Goal: Communication & Community: Answer question/provide support

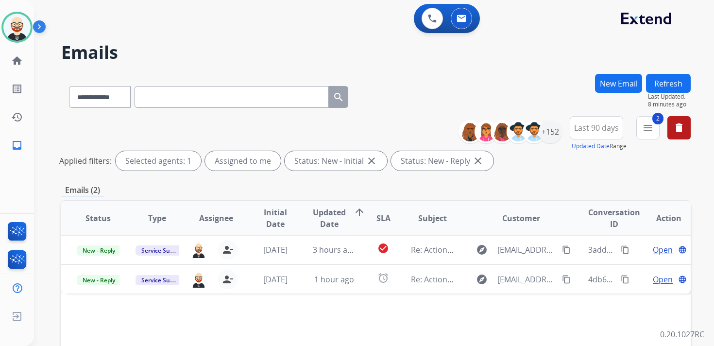
click at [674, 81] on button "Refresh" at bounding box center [668, 83] width 45 height 19
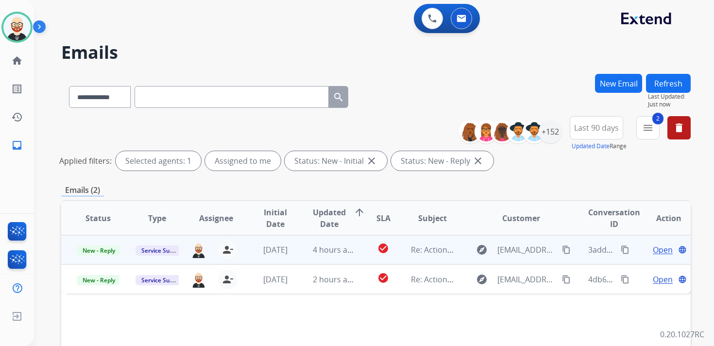
click at [655, 253] on span "Open" at bounding box center [663, 250] width 20 height 12
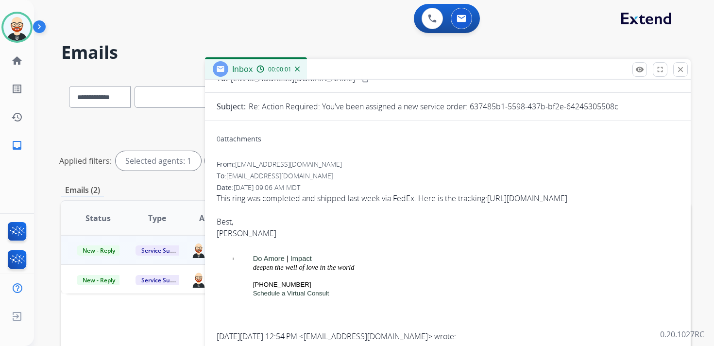
scroll to position [66, 0]
click at [679, 68] on mat-icon "close" at bounding box center [680, 69] width 9 height 9
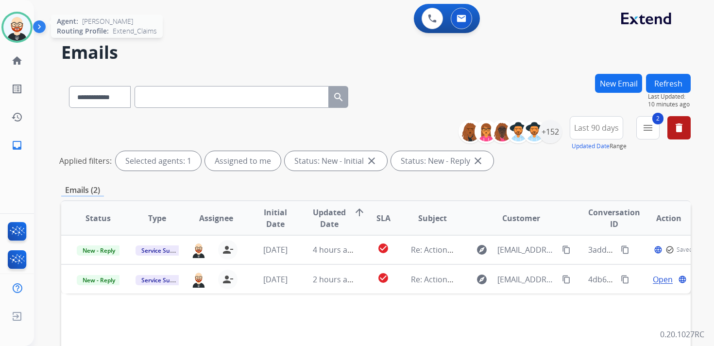
click at [18, 25] on img at bounding box center [16, 27] width 27 height 27
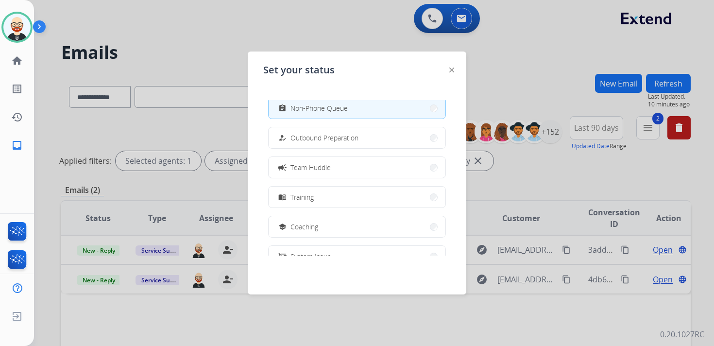
scroll to position [101, 0]
click at [314, 173] on button "campaign Team Huddle" at bounding box center [357, 166] width 177 height 21
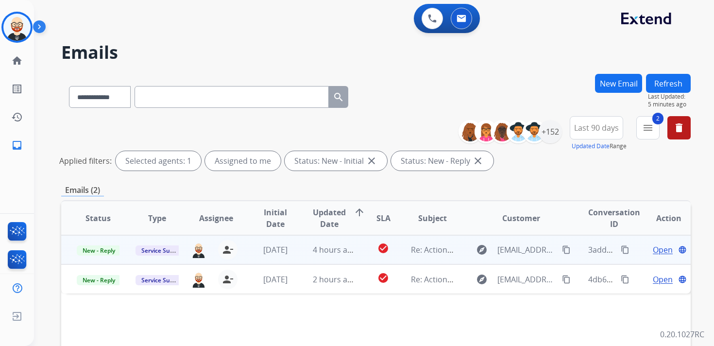
click at [658, 248] on span "Open" at bounding box center [663, 250] width 20 height 12
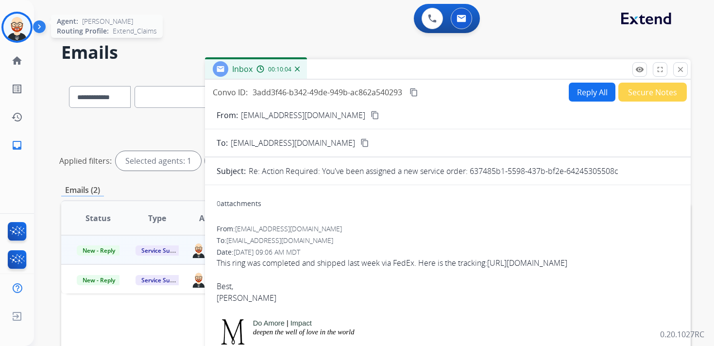
click at [24, 26] on img at bounding box center [16, 27] width 27 height 27
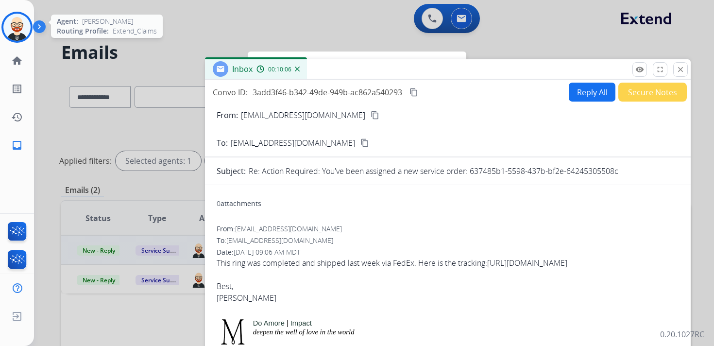
click at [19, 25] on img at bounding box center [16, 27] width 27 height 27
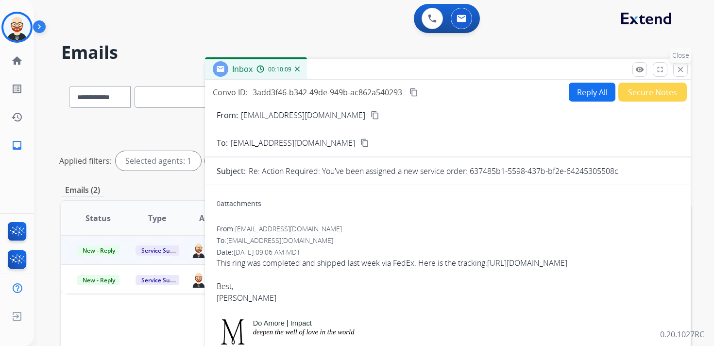
click at [678, 72] on mat-icon "close" at bounding box center [680, 69] width 9 height 9
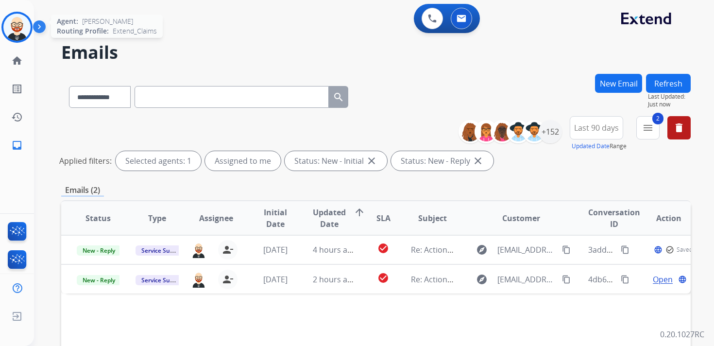
click at [21, 29] on img at bounding box center [16, 27] width 27 height 27
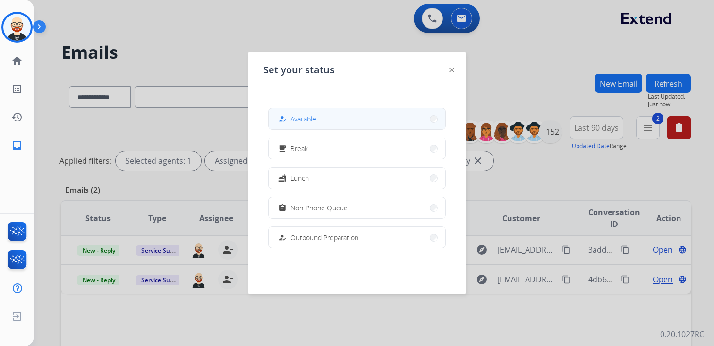
click at [298, 118] on span "Available" at bounding box center [304, 119] width 26 height 10
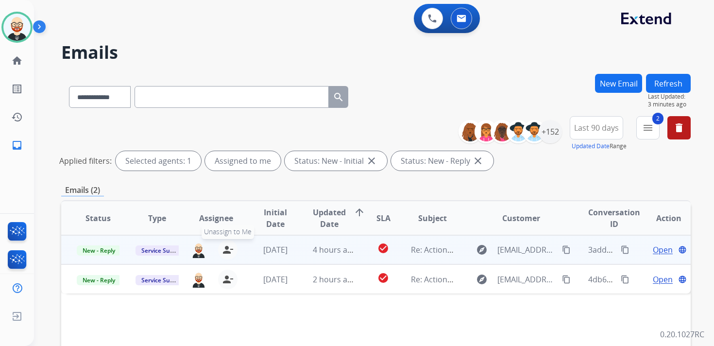
click at [222, 249] on mat-icon "person_remove" at bounding box center [228, 250] width 12 height 12
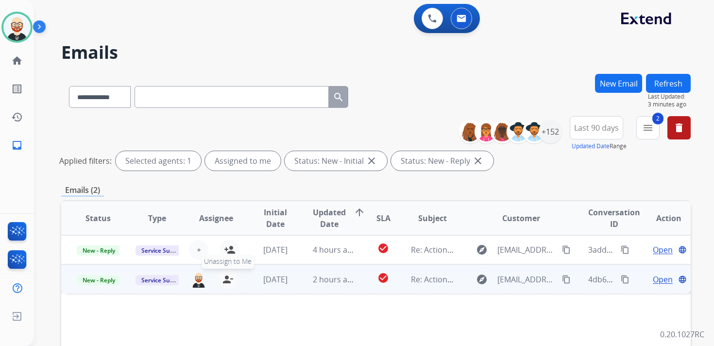
click at [227, 280] on mat-icon "person_remove" at bounding box center [228, 280] width 12 height 12
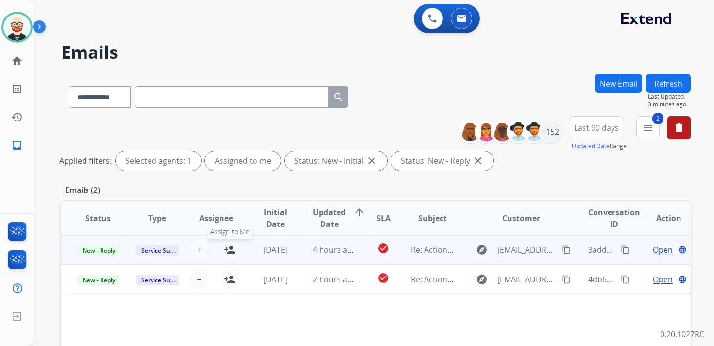
click at [226, 247] on mat-icon "person_add" at bounding box center [230, 250] width 12 height 12
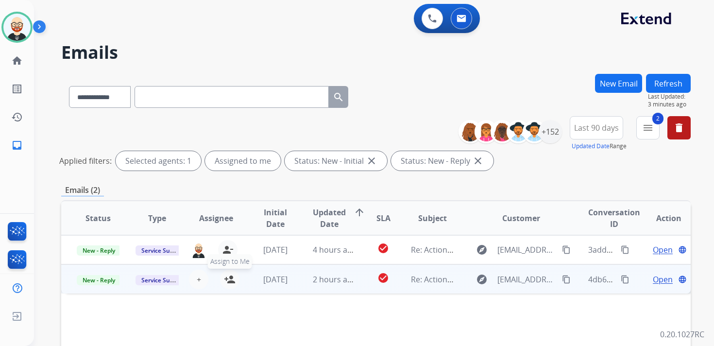
click at [229, 280] on mat-icon "person_add" at bounding box center [230, 280] width 12 height 12
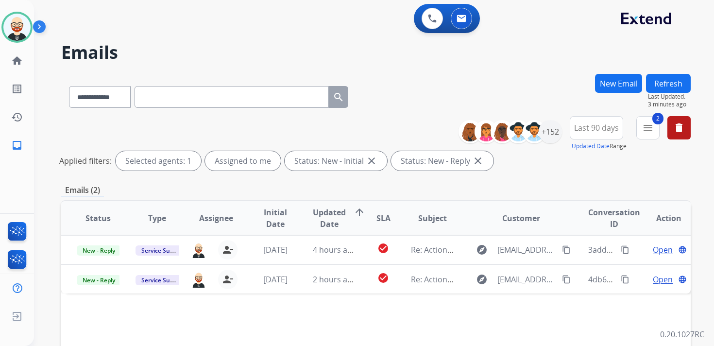
click at [659, 84] on button "Refresh" at bounding box center [668, 83] width 45 height 19
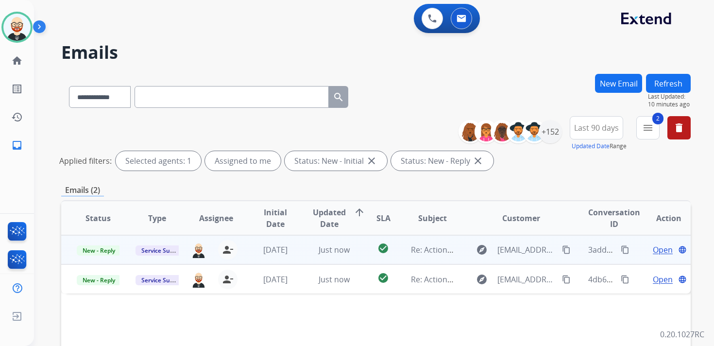
click at [656, 253] on span "Open" at bounding box center [663, 250] width 20 height 12
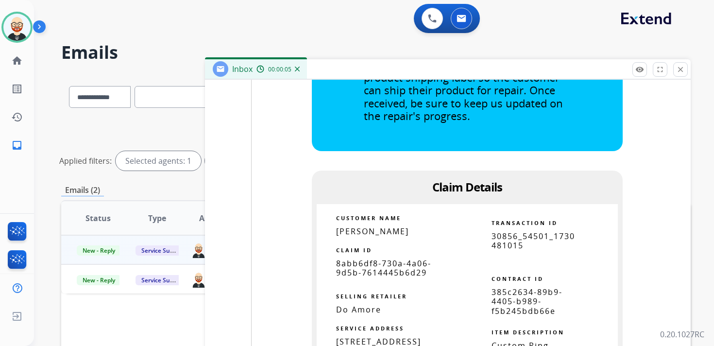
scroll to position [1319, 0]
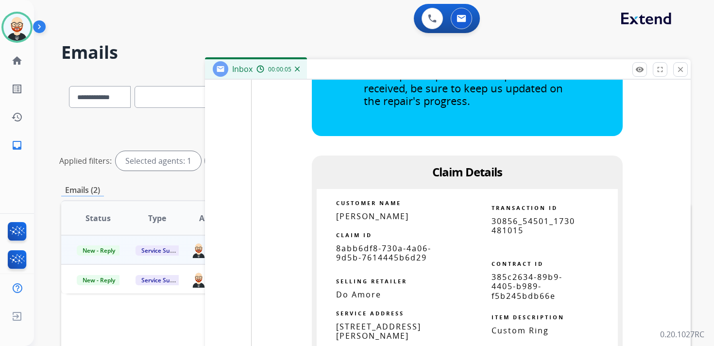
click at [401, 263] on span "8abb6df8-730a-4a06-9d5b-7614445b6d29" at bounding box center [383, 253] width 95 height 20
copy tbody
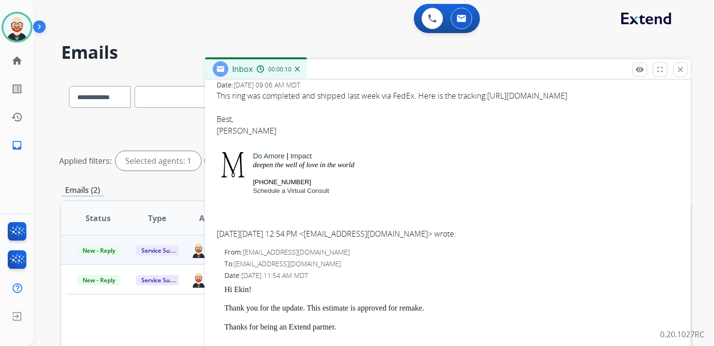
scroll to position [0, 0]
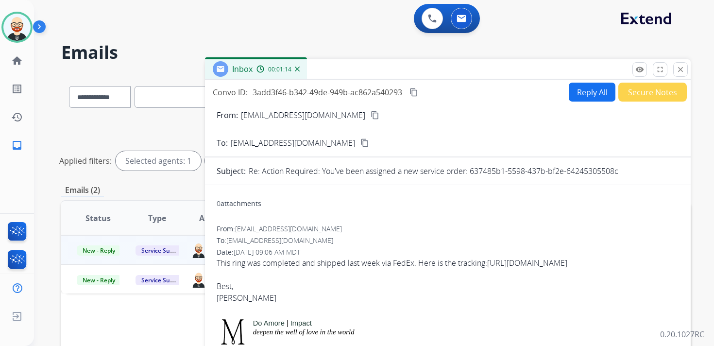
click at [415, 90] on mat-icon "content_copy" at bounding box center [414, 92] width 9 height 9
click at [325, 265] on div "This ring was completed and shipped last week via FedEx. Here is the tracking: …" at bounding box center [448, 263] width 463 height 12
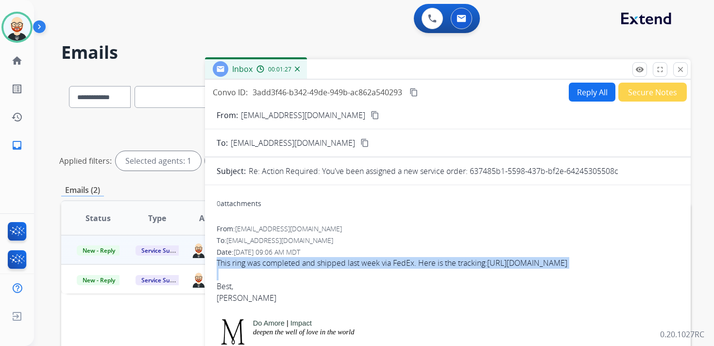
click at [325, 265] on div "This ring was completed and shipped last week via FedEx. Here is the tracking: …" at bounding box center [448, 263] width 463 height 12
copy div "This ring was completed and shipped last week via FedEx. Here is the tracking: …"
click at [681, 71] on mat-icon "close" at bounding box center [680, 69] width 9 height 9
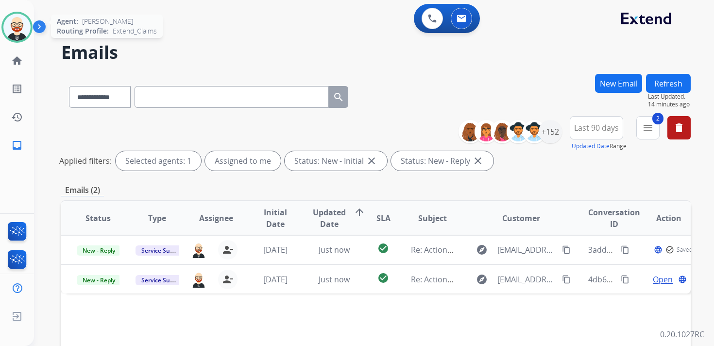
click at [17, 31] on img at bounding box center [16, 27] width 27 height 27
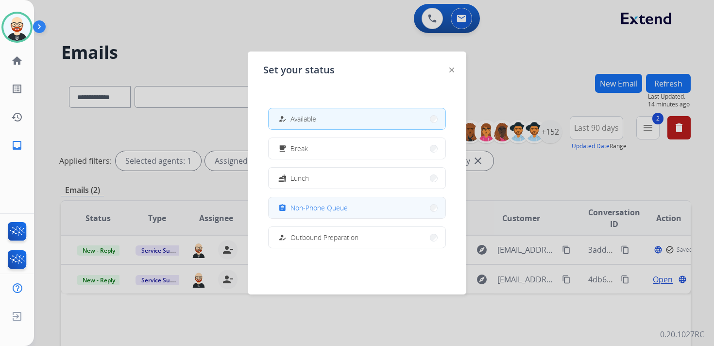
click at [310, 207] on span "Non-Phone Queue" at bounding box center [319, 208] width 57 height 10
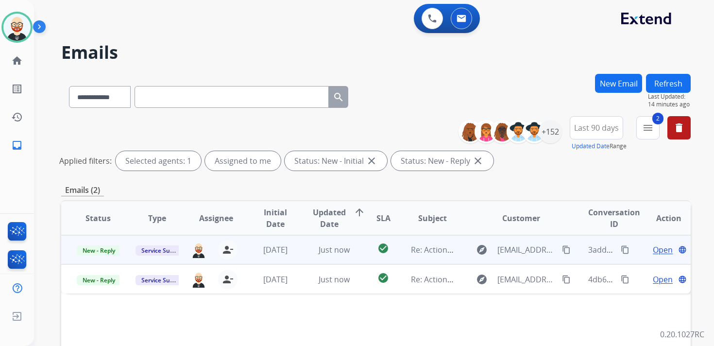
click at [653, 253] on span "Open" at bounding box center [663, 250] width 20 height 12
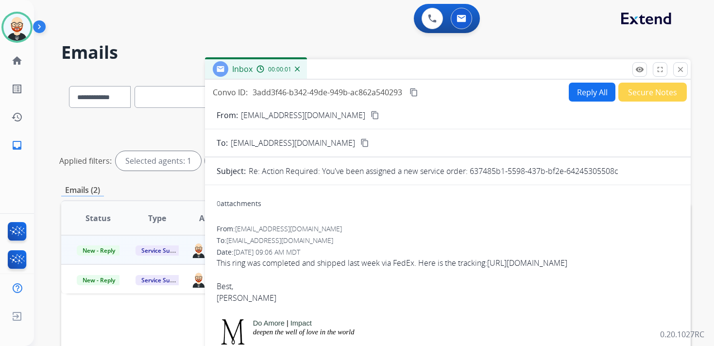
click at [580, 91] on button "Reply All" at bounding box center [592, 92] width 47 height 19
select select "**********"
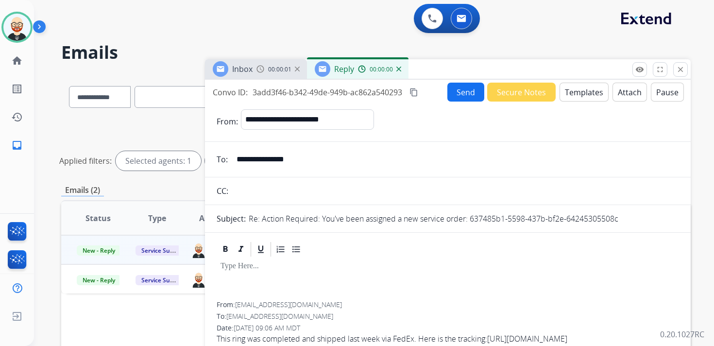
click at [239, 273] on div at bounding box center [448, 280] width 463 height 44
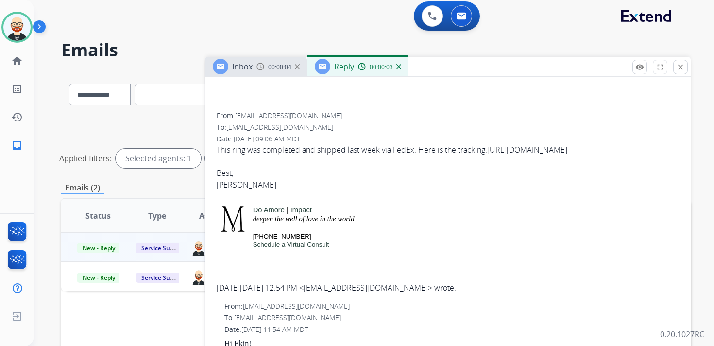
scroll to position [270, 0]
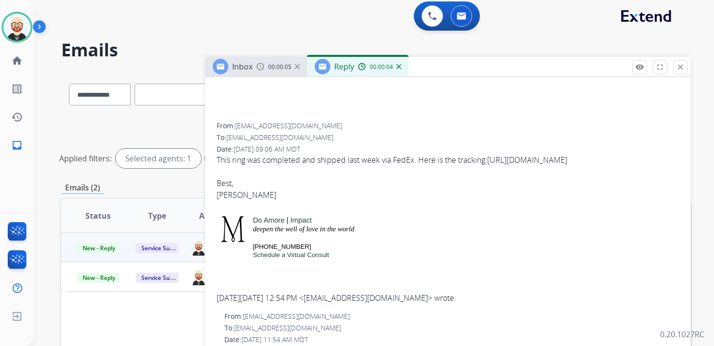
click at [227, 201] on div "[PERSON_NAME]" at bounding box center [448, 195] width 463 height 12
copy div "[PERSON_NAME]"
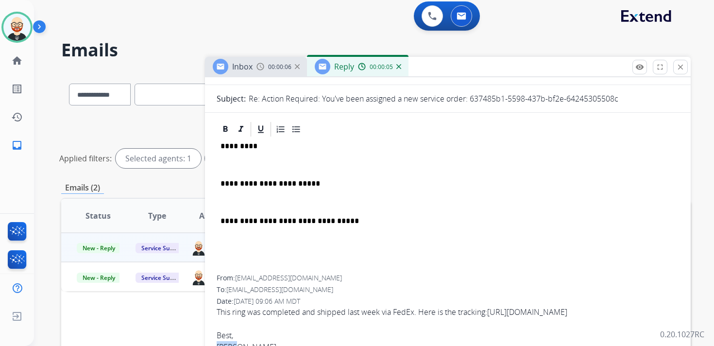
scroll to position [0, 0]
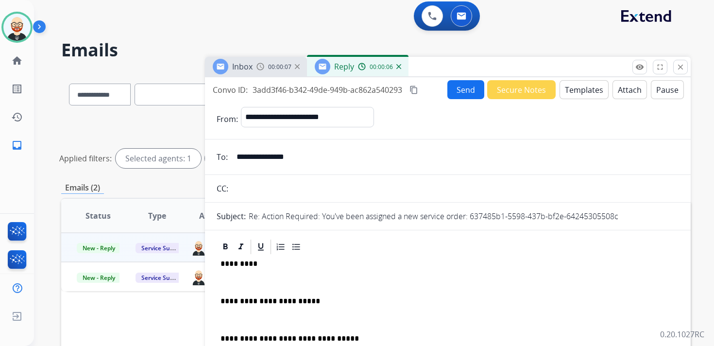
click at [239, 260] on p "*********" at bounding box center [444, 263] width 447 height 9
click at [235, 309] on div "**********" at bounding box center [448, 324] width 463 height 137
click at [229, 284] on p at bounding box center [448, 282] width 455 height 9
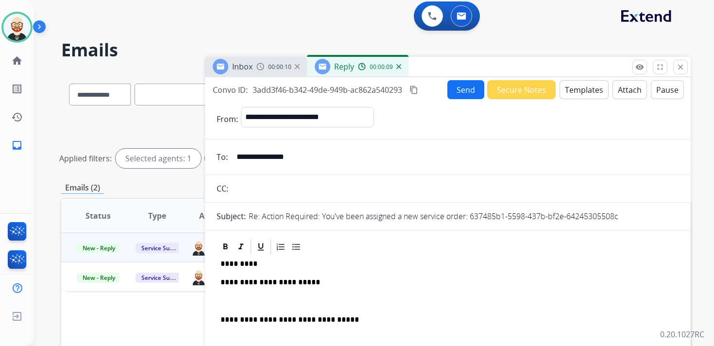
click at [236, 298] on p at bounding box center [448, 301] width 455 height 9
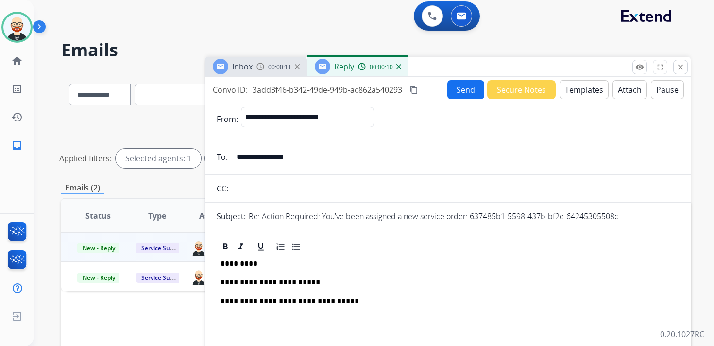
click at [455, 94] on button "Send" at bounding box center [466, 89] width 37 height 19
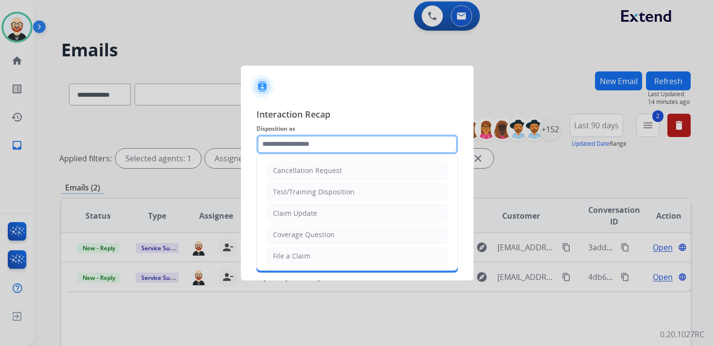
click at [349, 146] on input "text" at bounding box center [358, 144] width 202 height 19
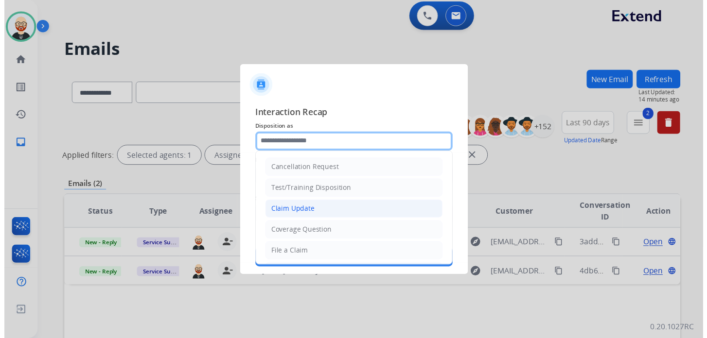
scroll to position [146, 0]
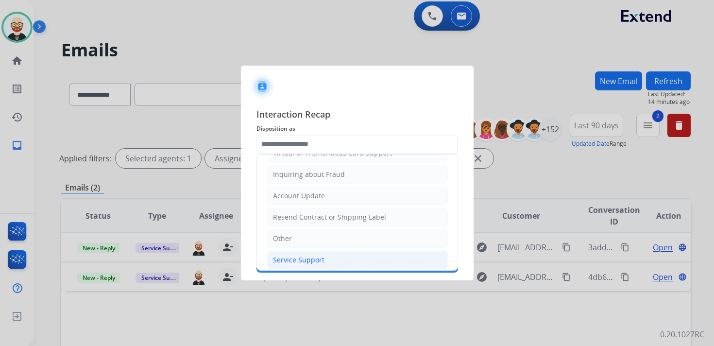
click at [312, 255] on div "Service Support" at bounding box center [299, 260] width 52 height 10
type input "**********"
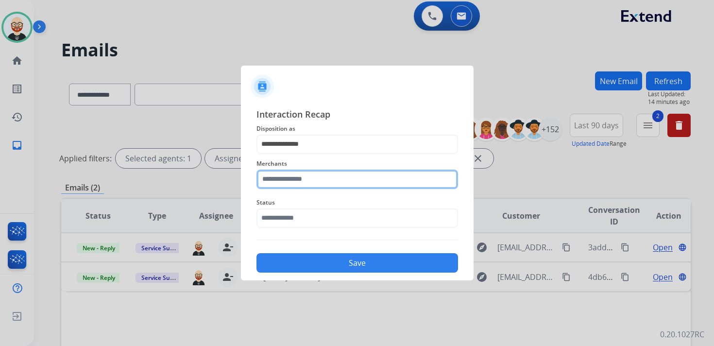
click at [310, 185] on input "text" at bounding box center [358, 179] width 202 height 19
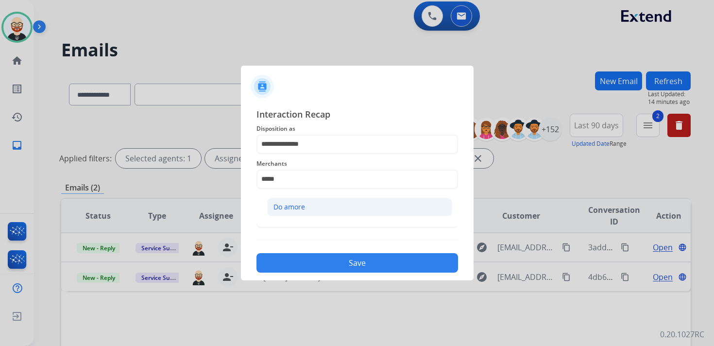
click at [310, 207] on li "Do amore" at bounding box center [359, 207] width 185 height 18
type input "********"
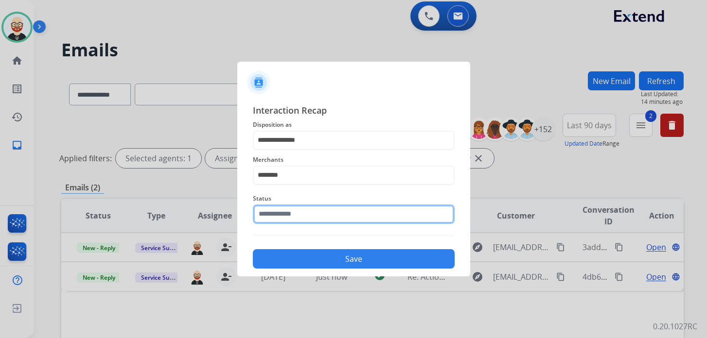
click at [304, 223] on input "text" at bounding box center [354, 214] width 202 height 19
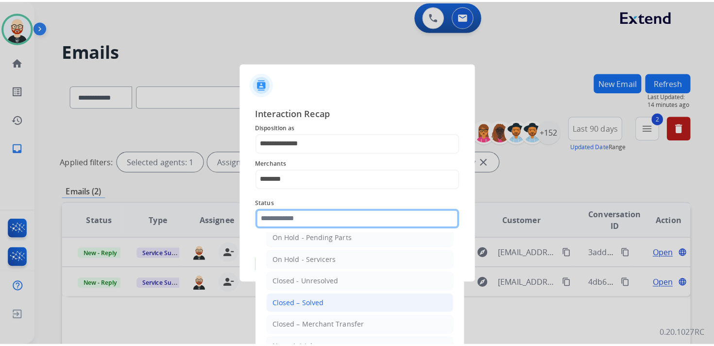
scroll to position [52, 0]
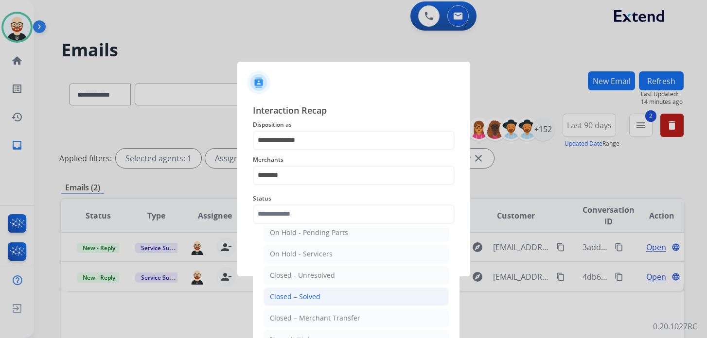
click at [314, 298] on li "Closed – Solved" at bounding box center [355, 297] width 185 height 18
type input "**********"
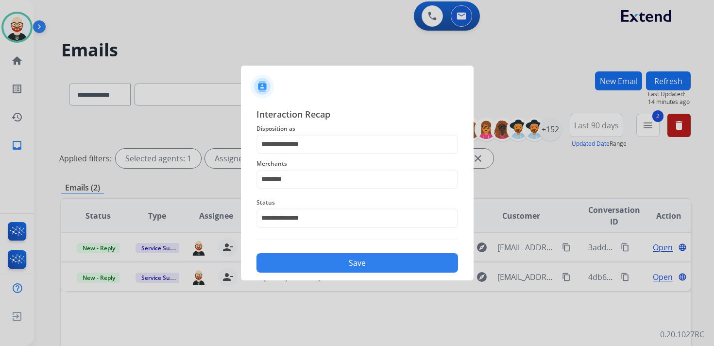
click at [319, 265] on button "Save" at bounding box center [358, 262] width 202 height 19
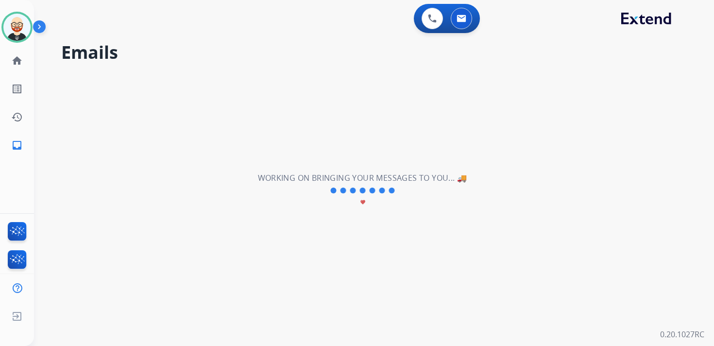
scroll to position [0, 0]
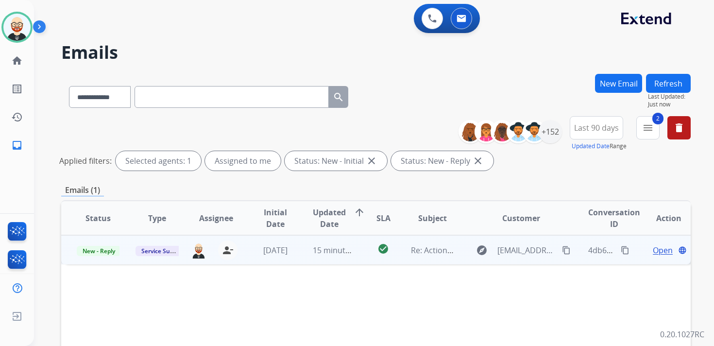
click at [654, 253] on span "Open" at bounding box center [663, 250] width 20 height 12
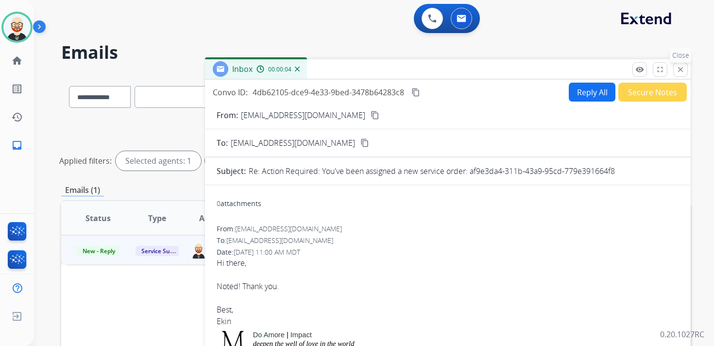
click at [681, 71] on mat-icon "close" at bounding box center [680, 69] width 9 height 9
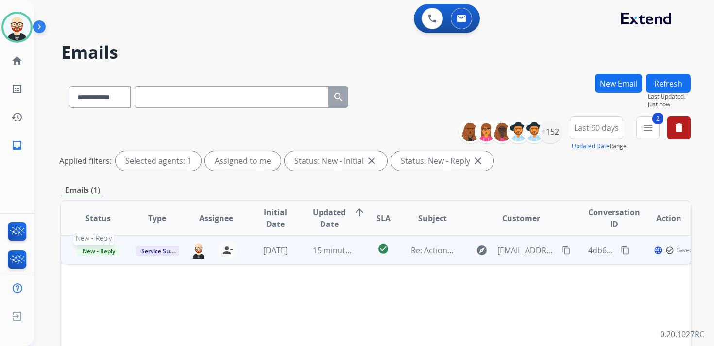
click at [83, 251] on span "New - Reply" at bounding box center [99, 251] width 44 height 10
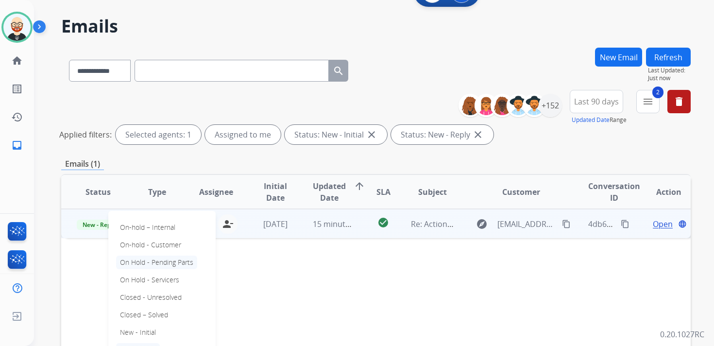
scroll to position [28, 0]
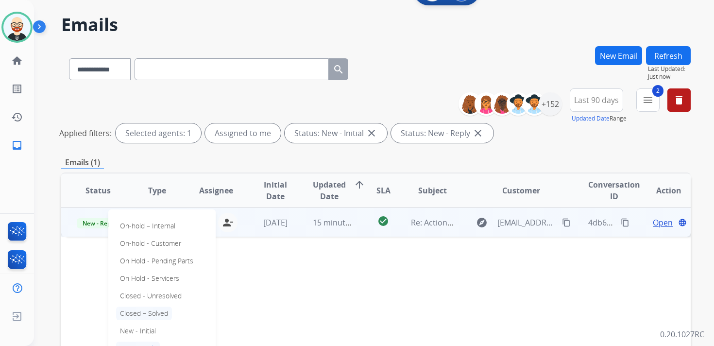
click at [151, 312] on p "Closed – Solved" at bounding box center [144, 314] width 56 height 14
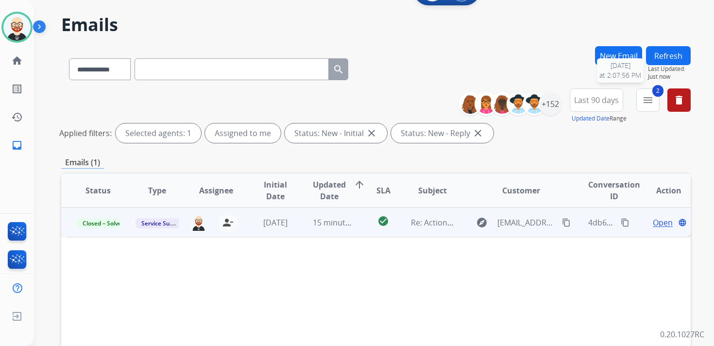
click at [657, 66] on span "Last Updated:" at bounding box center [669, 69] width 43 height 8
click at [660, 59] on button "Refresh" at bounding box center [668, 55] width 45 height 19
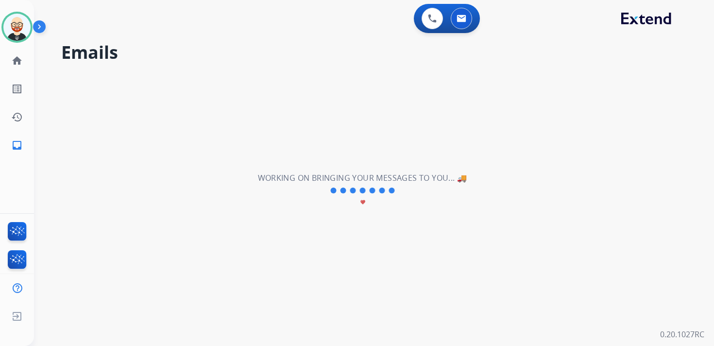
scroll to position [0, 0]
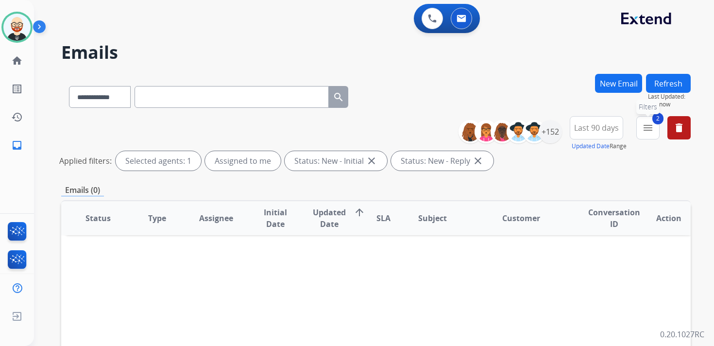
click at [655, 125] on button "2 menu Filters" at bounding box center [648, 127] width 23 height 23
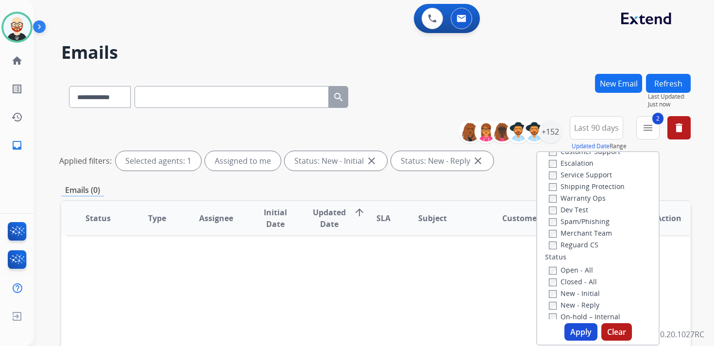
scroll to position [33, 0]
click at [582, 174] on label "Service Support" at bounding box center [580, 177] width 63 height 9
click at [586, 328] on button "Apply" at bounding box center [581, 331] width 33 height 17
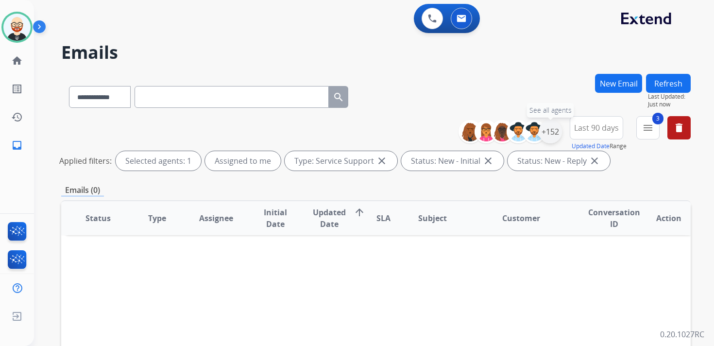
click at [552, 136] on div "+152" at bounding box center [550, 131] width 23 height 23
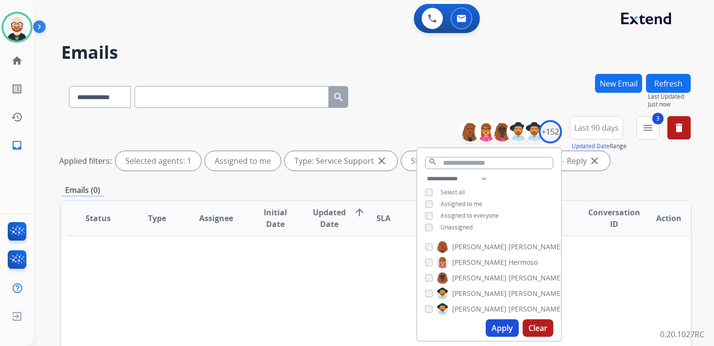
click at [453, 225] on span "Unassigned" at bounding box center [457, 227] width 32 height 8
click at [503, 328] on button "Apply" at bounding box center [502, 327] width 33 height 17
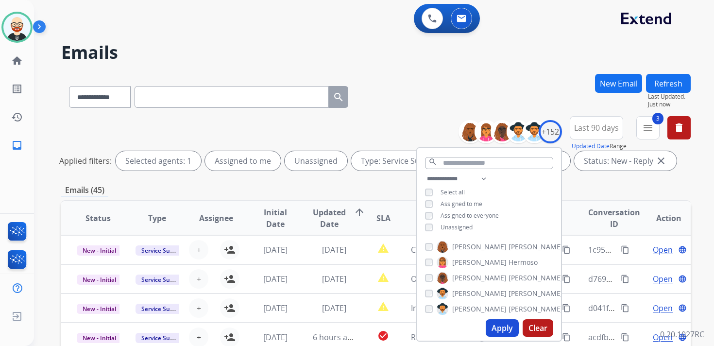
click at [432, 107] on div "**********" at bounding box center [376, 95] width 630 height 42
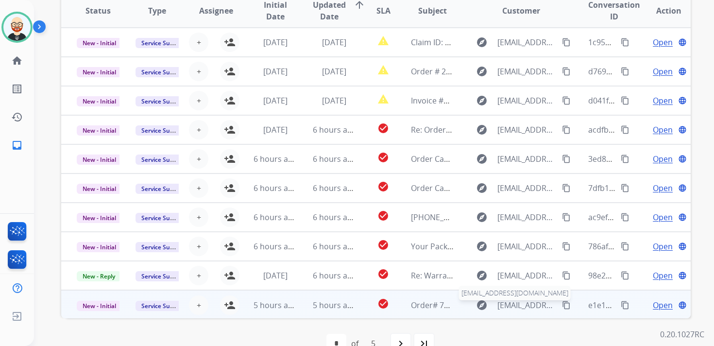
scroll to position [1, 0]
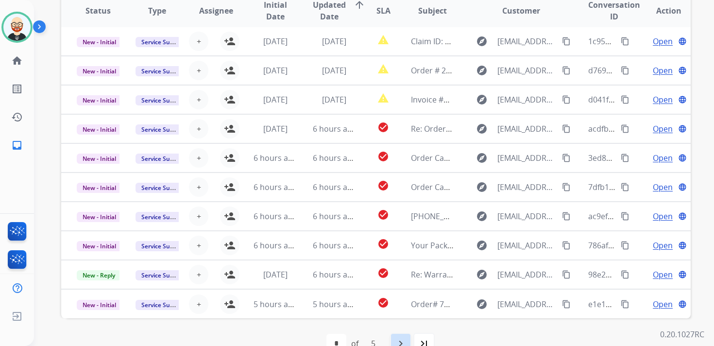
click at [405, 338] on mat-icon "navigate_next" at bounding box center [401, 344] width 12 height 12
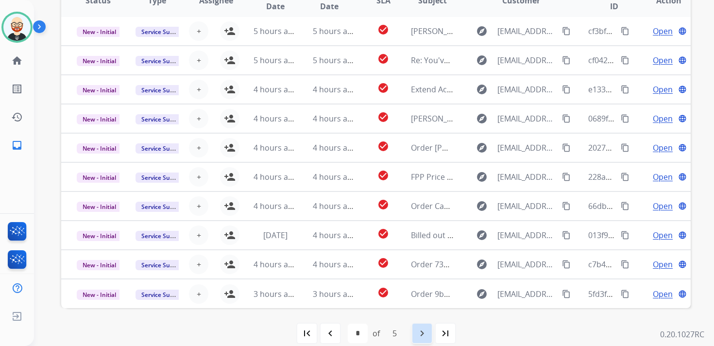
scroll to position [230, 0]
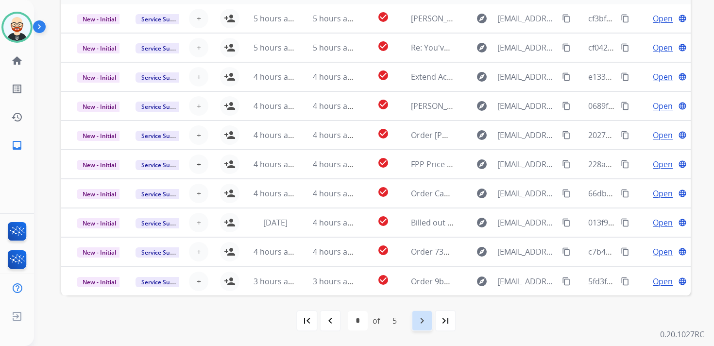
click at [422, 321] on mat-icon "navigate_next" at bounding box center [422, 321] width 12 height 12
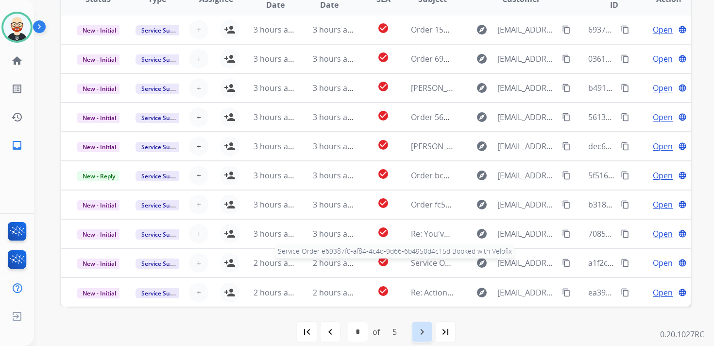
scroll to position [221, 0]
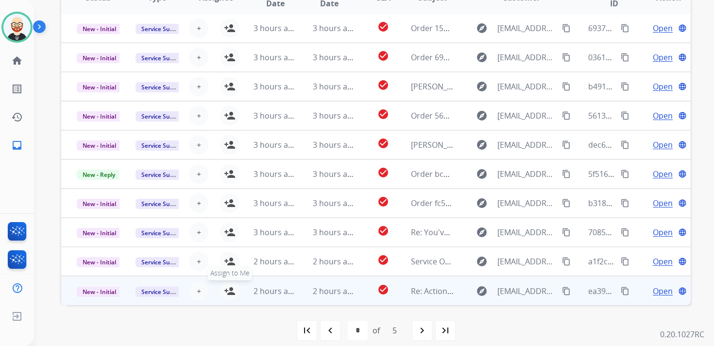
click at [232, 293] on mat-icon "person_add" at bounding box center [230, 291] width 12 height 12
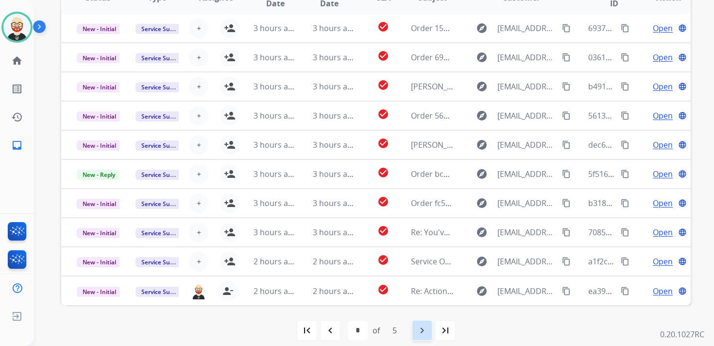
click at [427, 329] on mat-icon "navigate_next" at bounding box center [422, 331] width 12 height 12
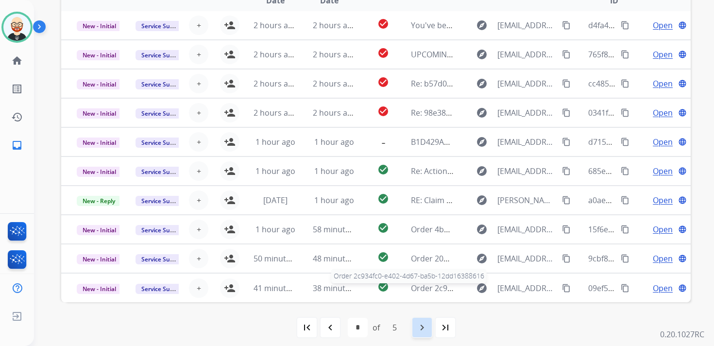
scroll to position [224, 0]
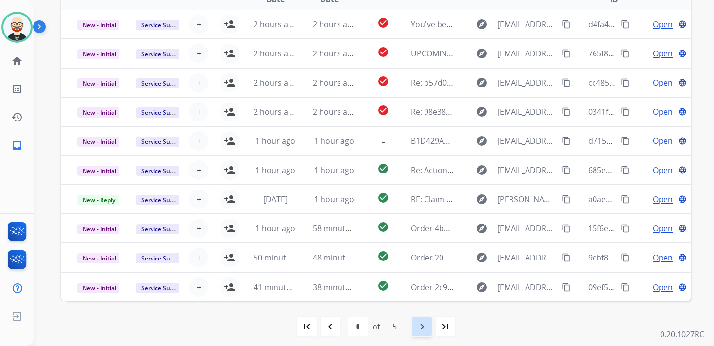
click at [419, 324] on mat-icon "navigate_next" at bounding box center [422, 327] width 12 height 12
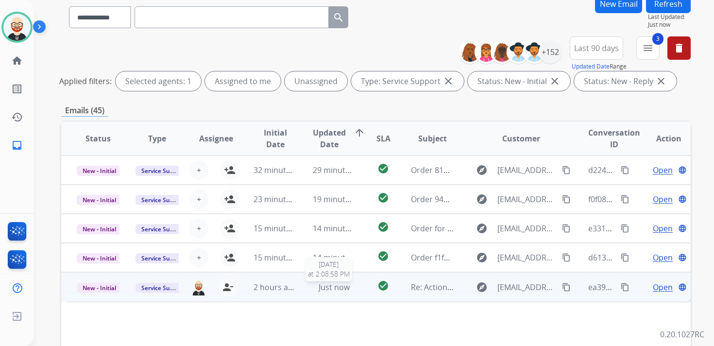
scroll to position [0, 0]
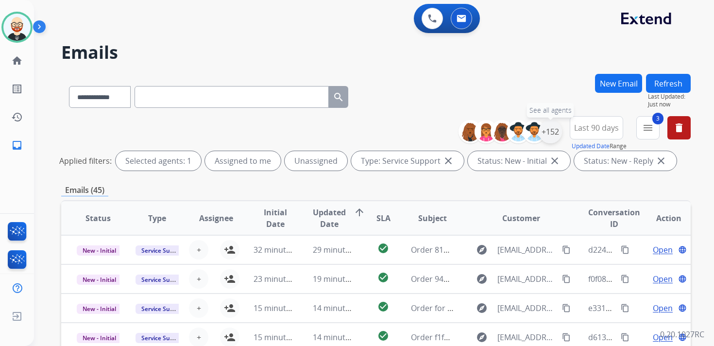
click at [555, 134] on div "+152" at bounding box center [550, 131] width 23 height 23
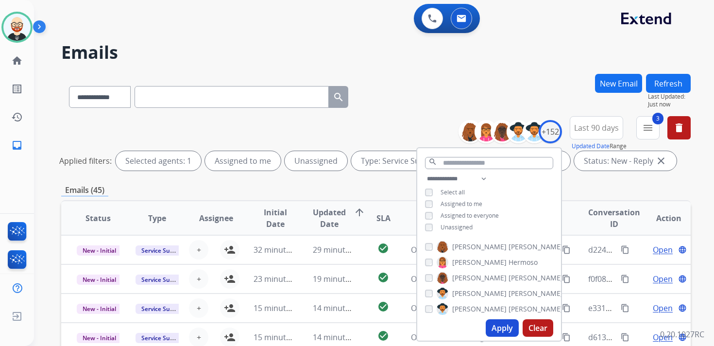
click at [438, 226] on div "Unassigned" at bounding box center [449, 228] width 48 height 8
click at [492, 328] on button "Apply" at bounding box center [502, 327] width 33 height 17
select select "*"
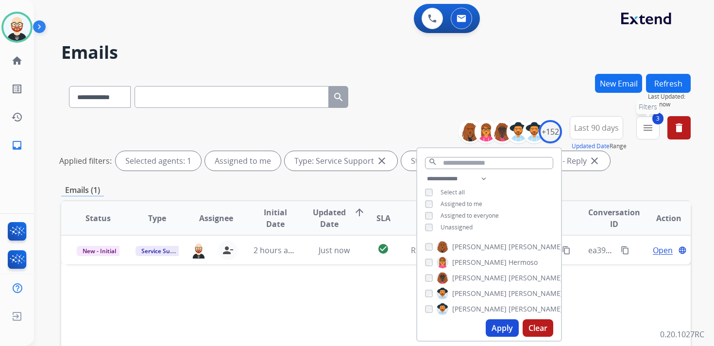
click at [650, 126] on mat-icon "menu" at bounding box center [648, 128] width 12 height 12
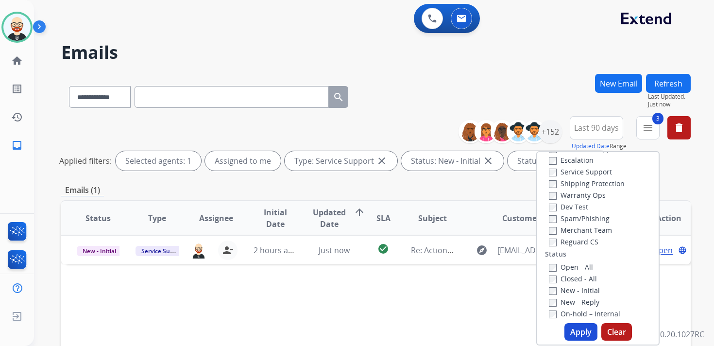
scroll to position [38, 0]
click at [585, 173] on label "Service Support" at bounding box center [580, 172] width 63 height 9
click at [575, 333] on button "Apply" at bounding box center [581, 331] width 33 height 17
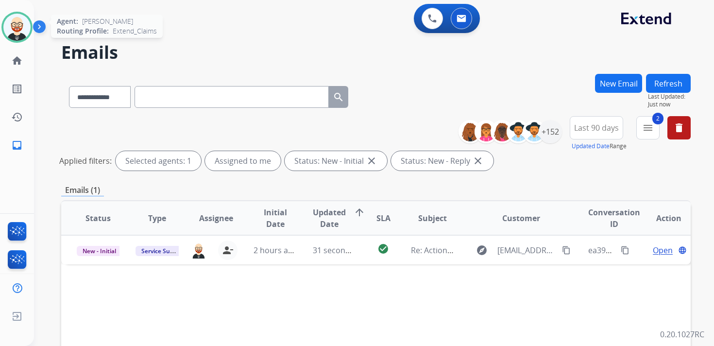
click at [18, 34] on img at bounding box center [16, 27] width 27 height 27
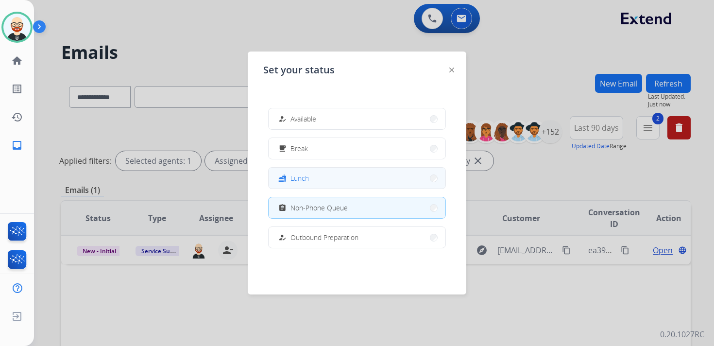
click at [317, 184] on button "fastfood Lunch" at bounding box center [357, 178] width 177 height 21
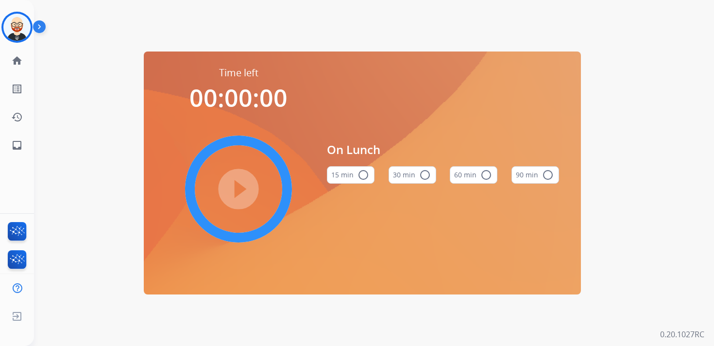
click at [430, 177] on button "30 min radio_button_unchecked" at bounding box center [413, 174] width 48 height 17
click at [233, 190] on mat-icon "play_circle_filled" at bounding box center [239, 189] width 12 height 12
